Goal: Check status: Check status

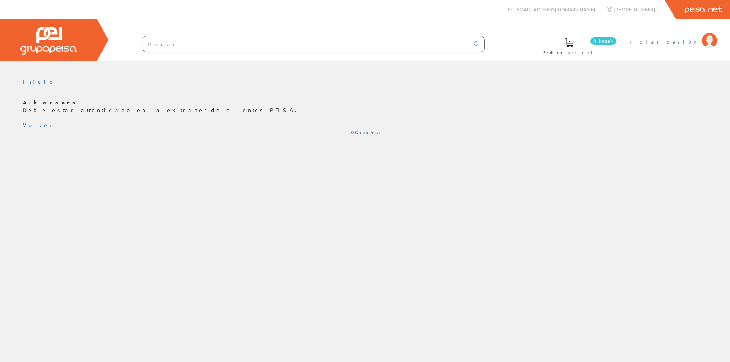
click at [673, 43] on span "Iniciar sesión" at bounding box center [661, 42] width 74 height 8
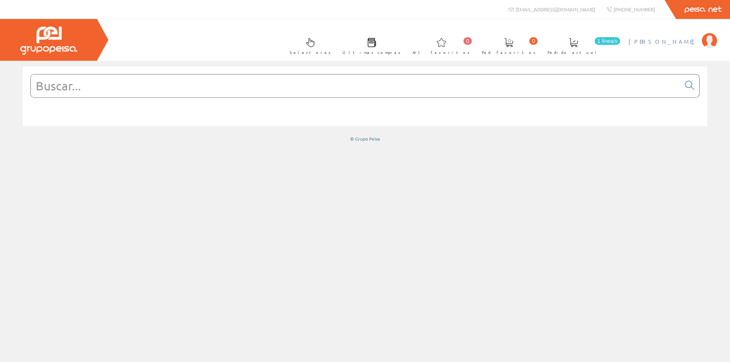
click at [675, 40] on span "[PERSON_NAME]" at bounding box center [664, 42] width 70 height 8
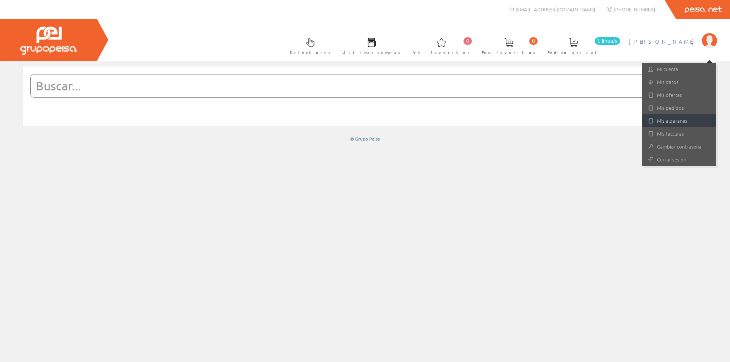
click at [663, 117] on link "Mis albaranes" at bounding box center [679, 120] width 74 height 13
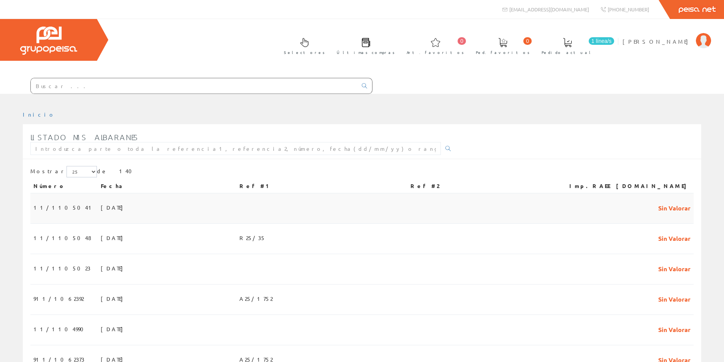
click at [101, 209] on span "28/08/2025" at bounding box center [114, 207] width 26 height 13
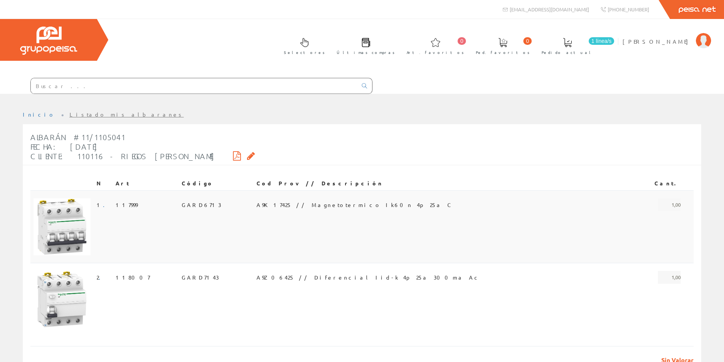
click at [195, 204] on span "GARD6713" at bounding box center [202, 204] width 40 height 13
click at [254, 277] on td "GARD7143" at bounding box center [216, 297] width 75 height 68
